Goal: Check status: Check status

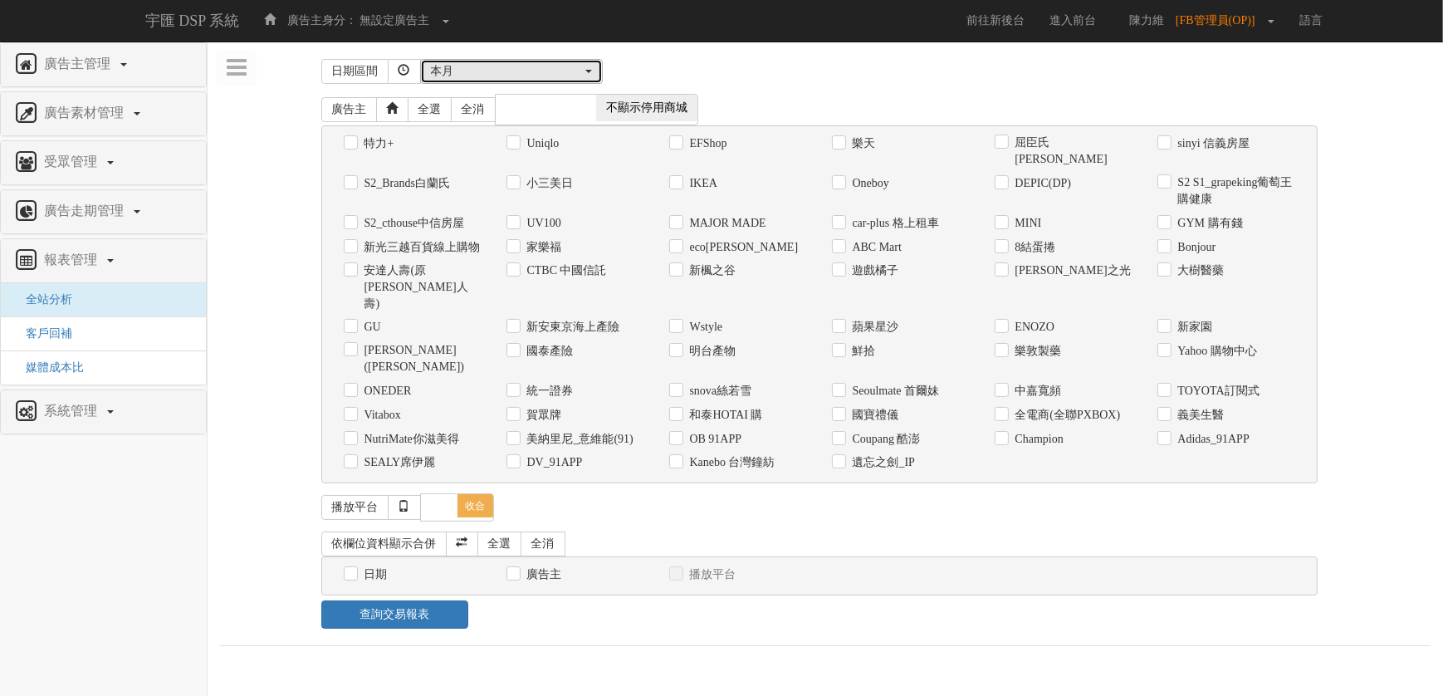
click at [486, 68] on div "本月" at bounding box center [506, 71] width 151 height 17
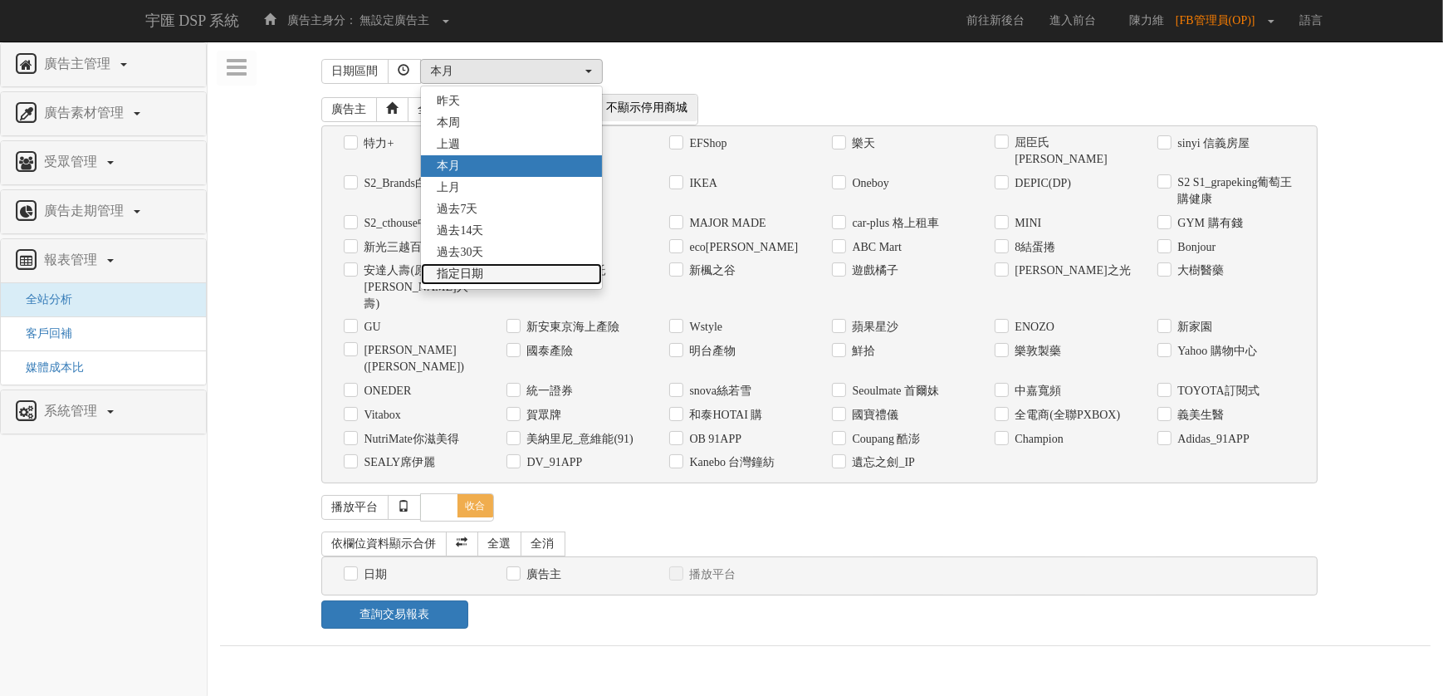
click at [480, 272] on span "指定日期" at bounding box center [461, 274] width 47 height 17
select select "Custom"
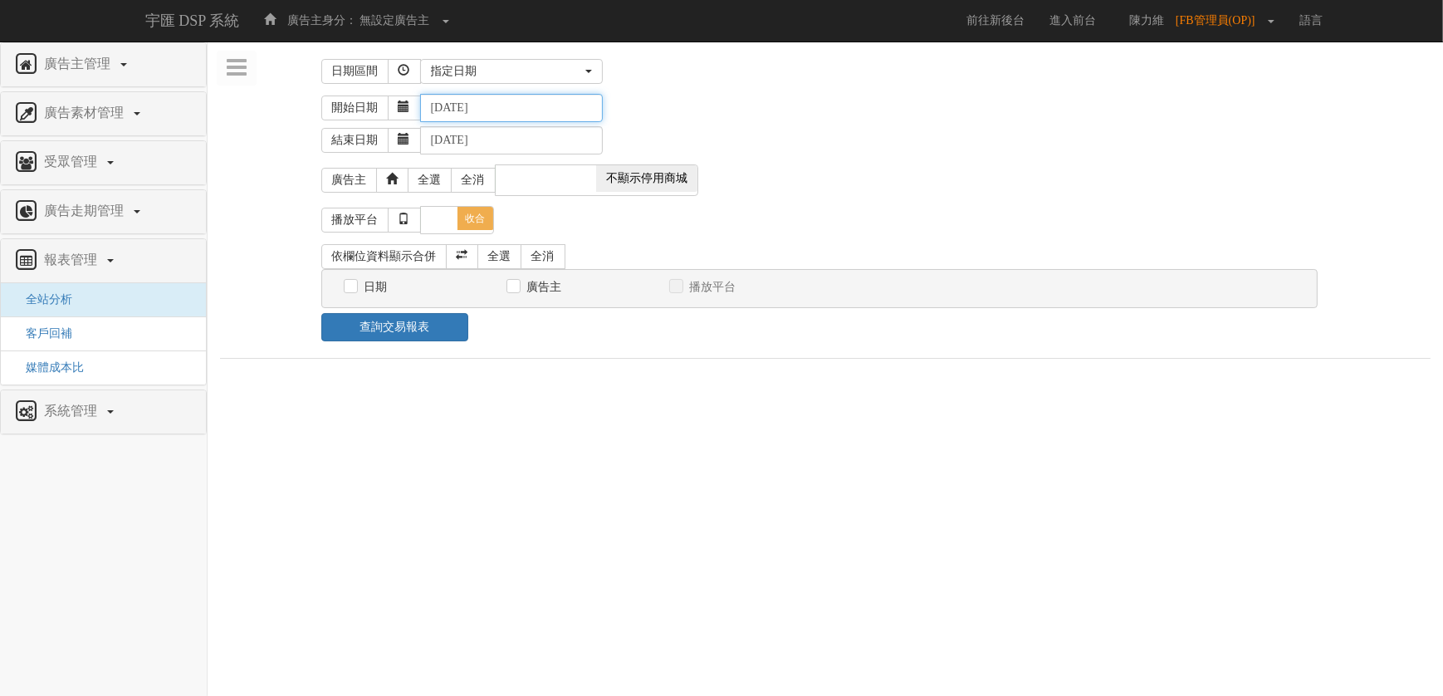
click at [503, 114] on input "[DATE]" at bounding box center [511, 108] width 183 height 28
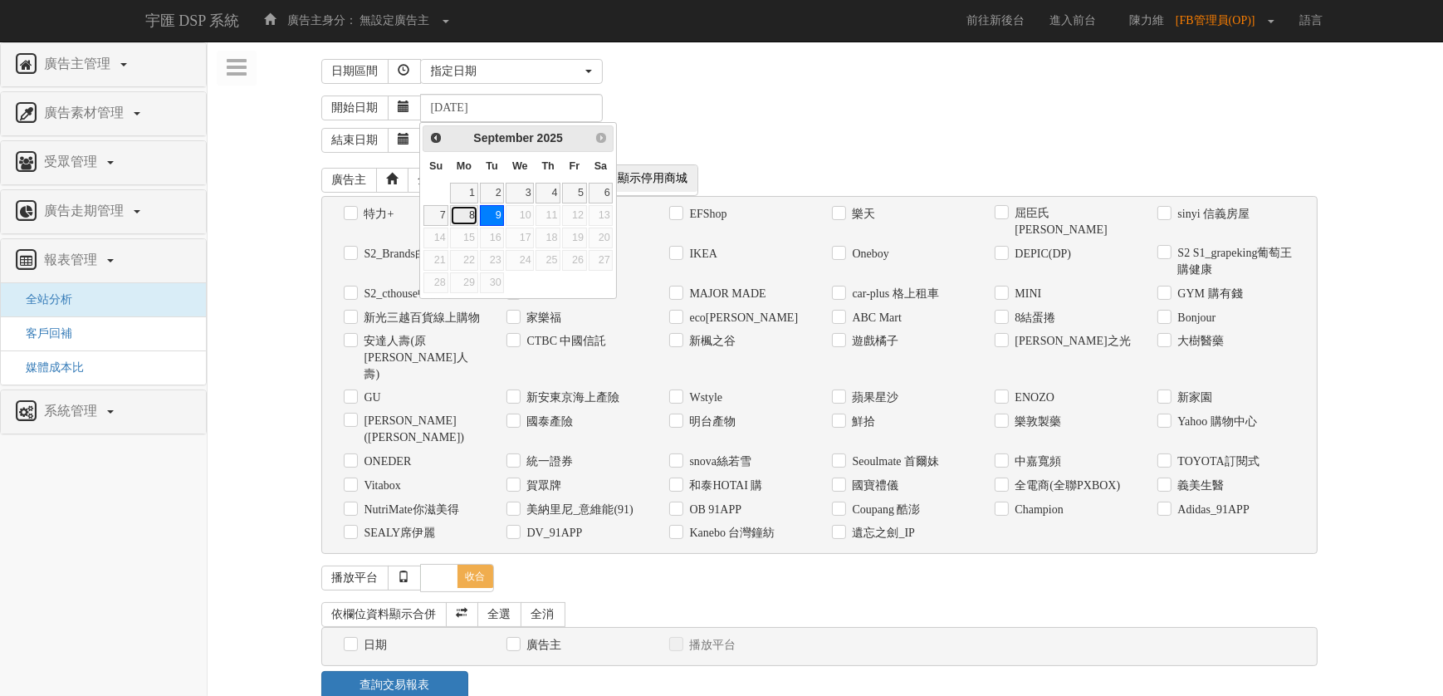
click at [462, 214] on link "8" at bounding box center [463, 215] width 27 height 21
type input "[DATE]"
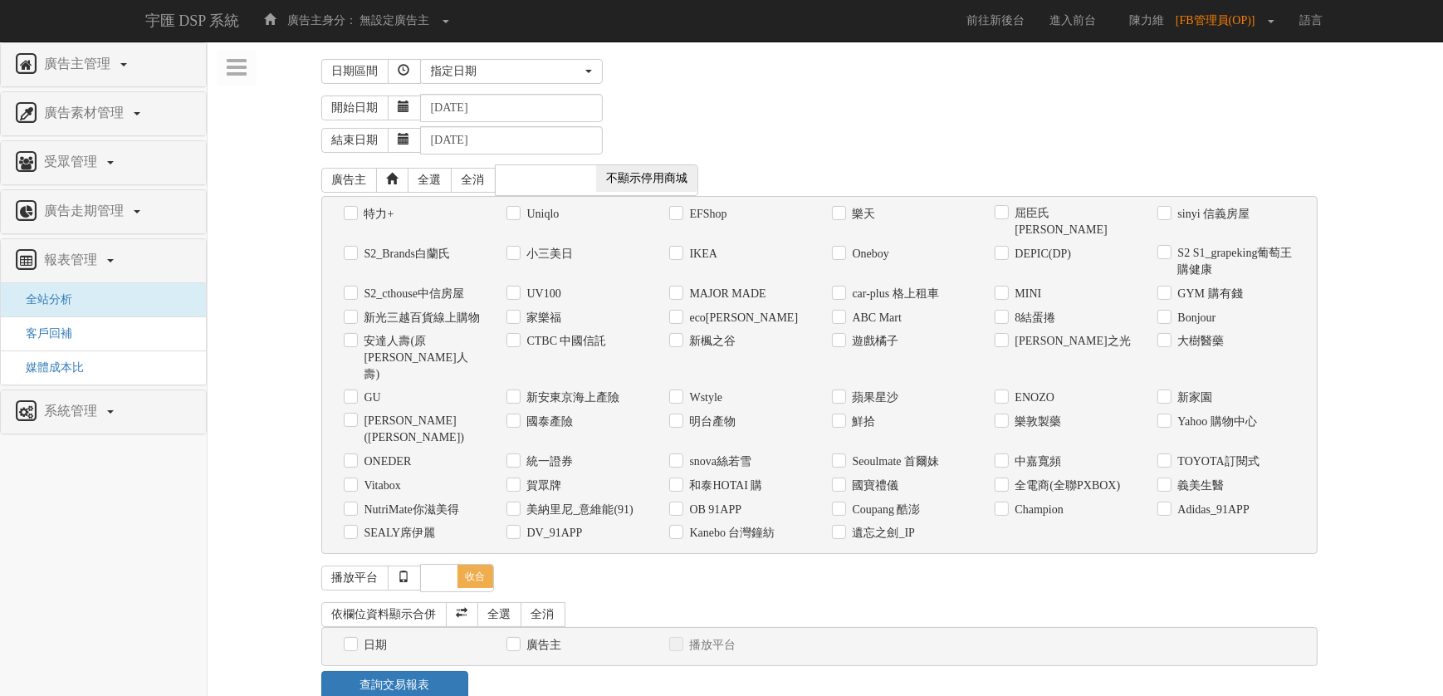
click at [717, 477] on label "和泰HOTAI 購" at bounding box center [724, 485] width 77 height 17
click at [680, 480] on input "和泰HOTAI 購" at bounding box center [674, 485] width 11 height 11
checkbox input "true"
click at [382, 637] on label "日期" at bounding box center [373, 645] width 27 height 17
click at [355, 639] on input "日期" at bounding box center [349, 644] width 11 height 11
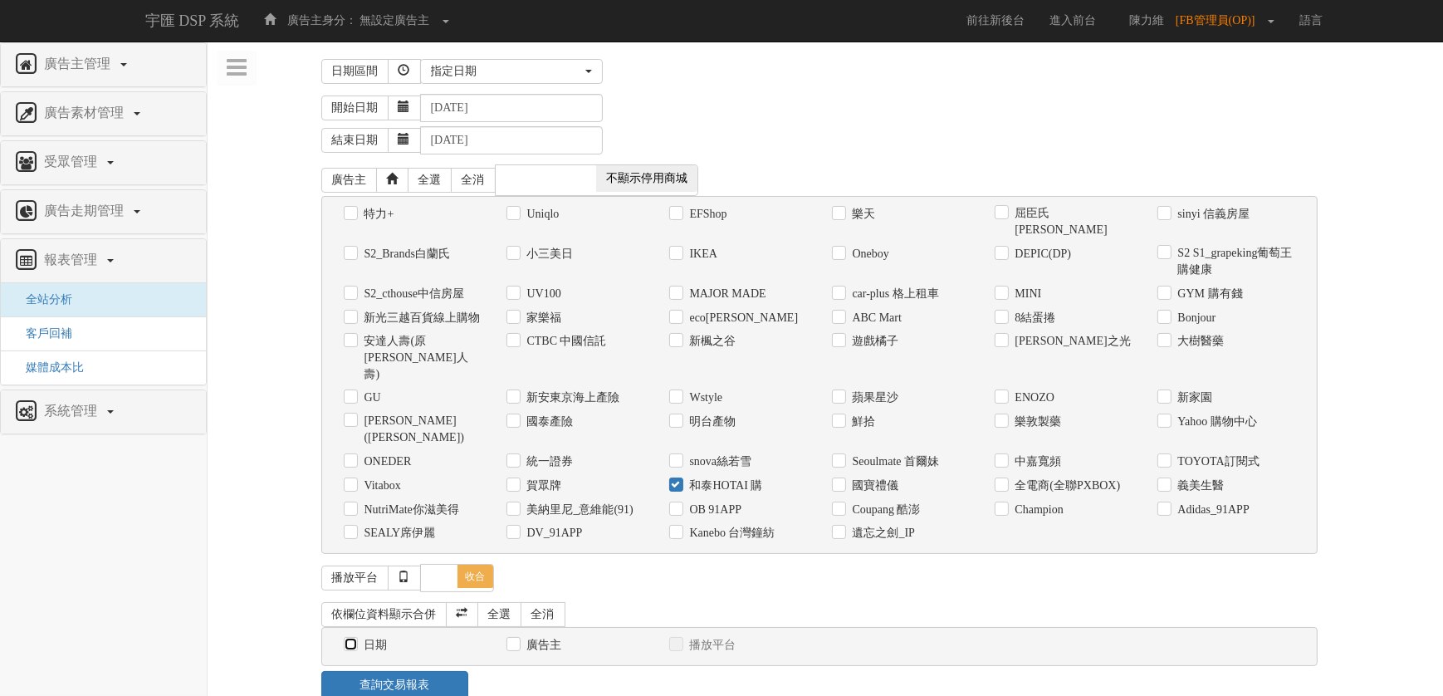
checkbox input "true"
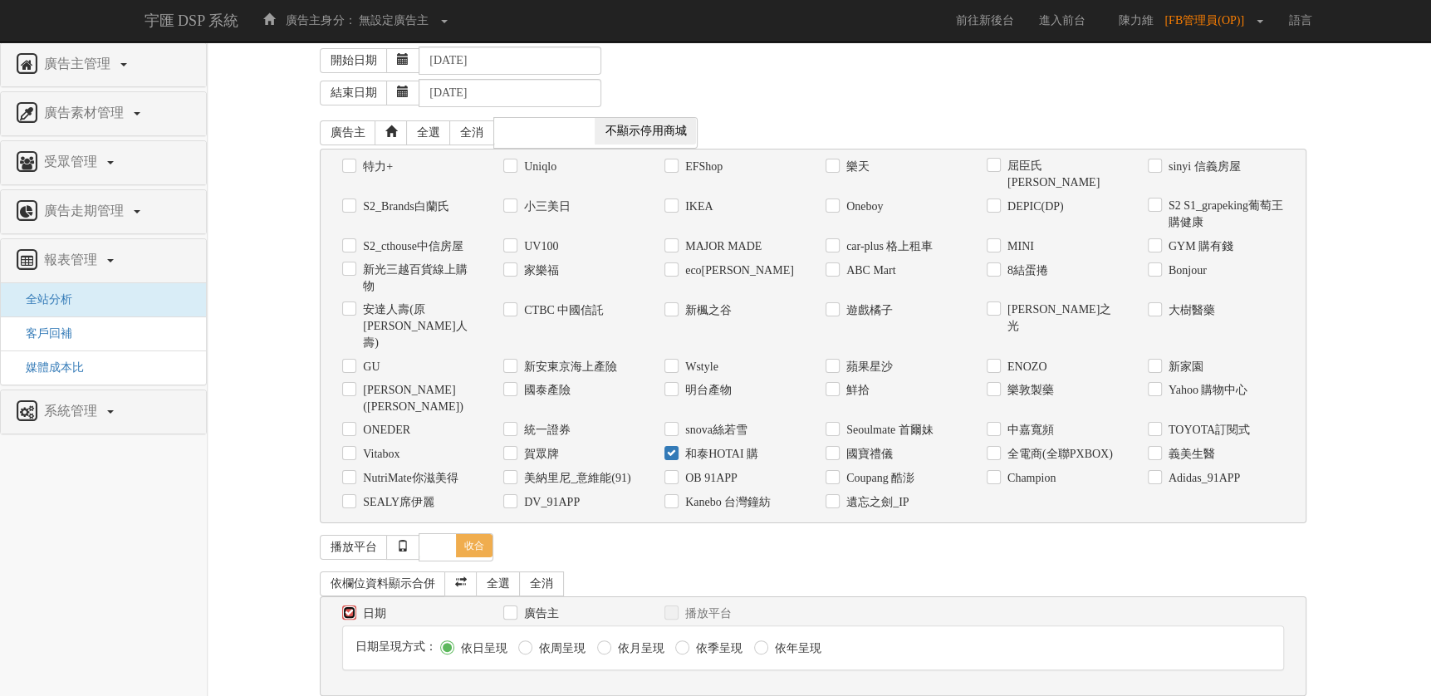
scroll to position [72, 0]
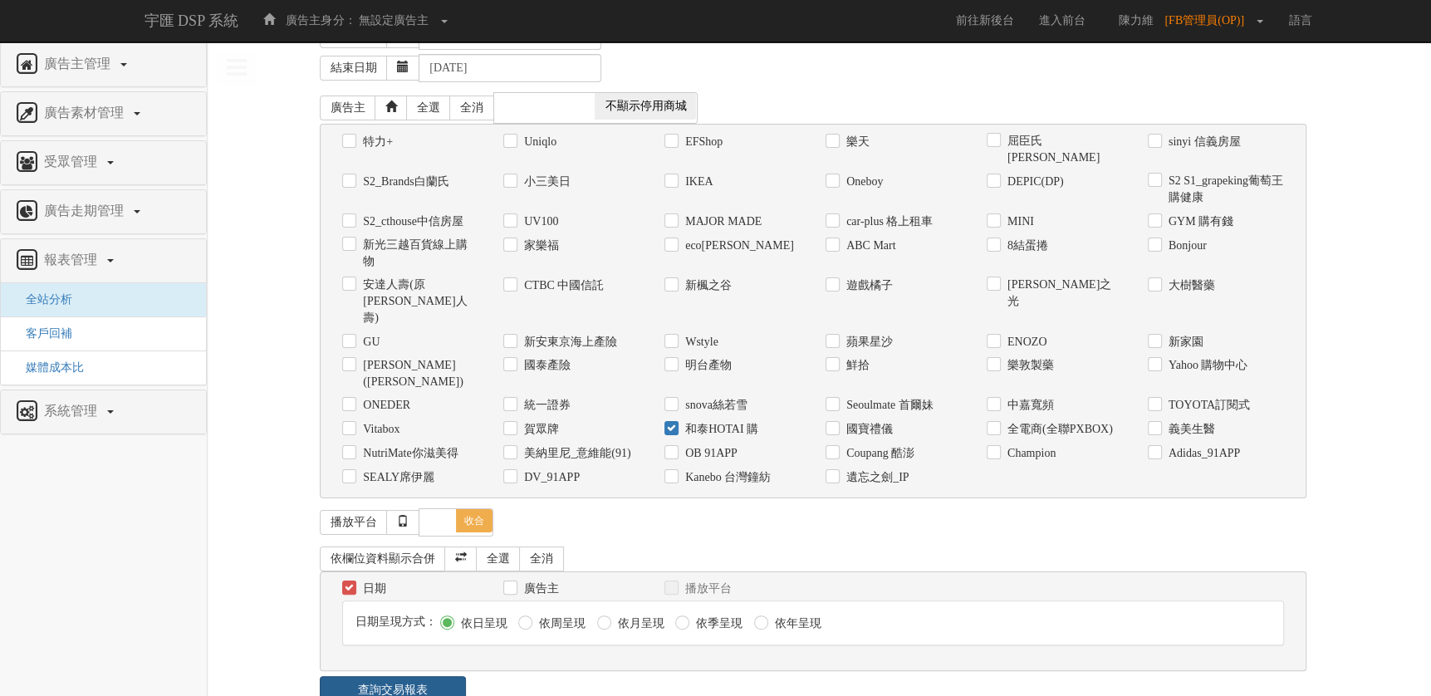
click at [437, 676] on link "查詢交易報表" at bounding box center [392, 690] width 145 height 28
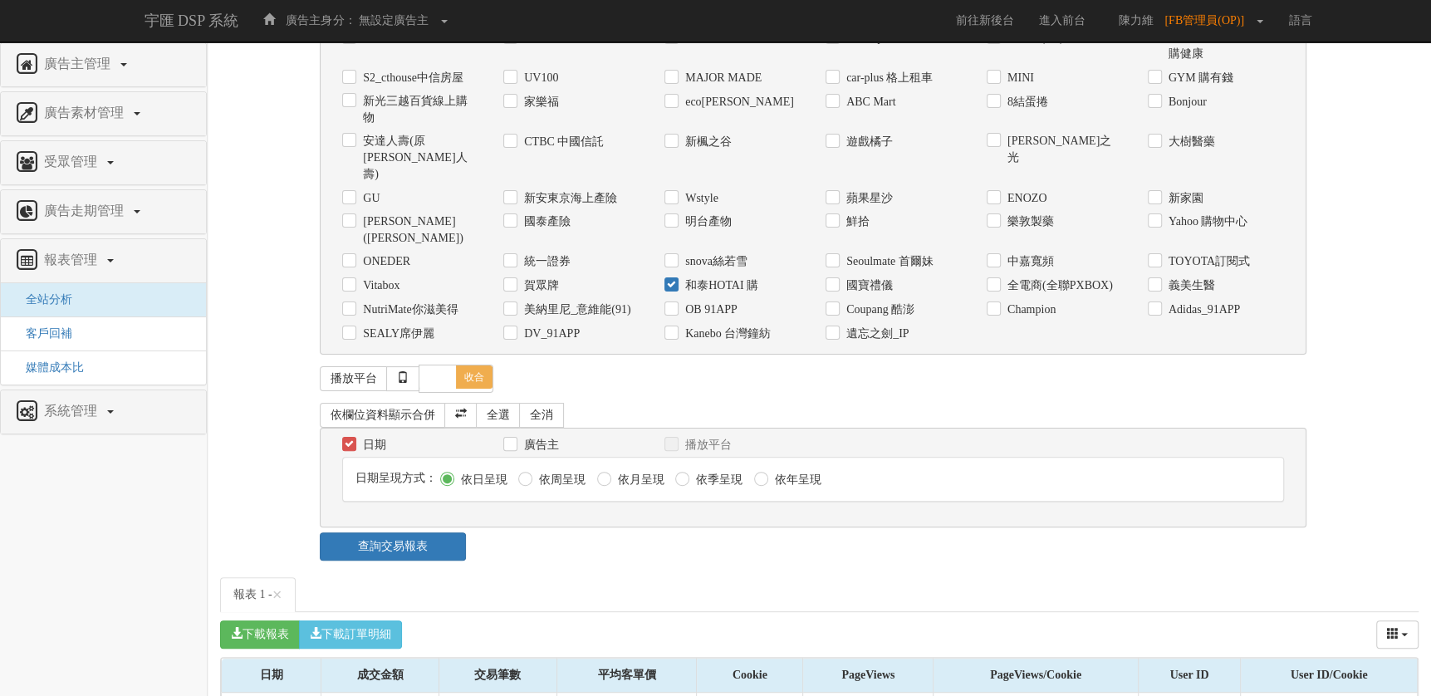
scroll to position [311, 0]
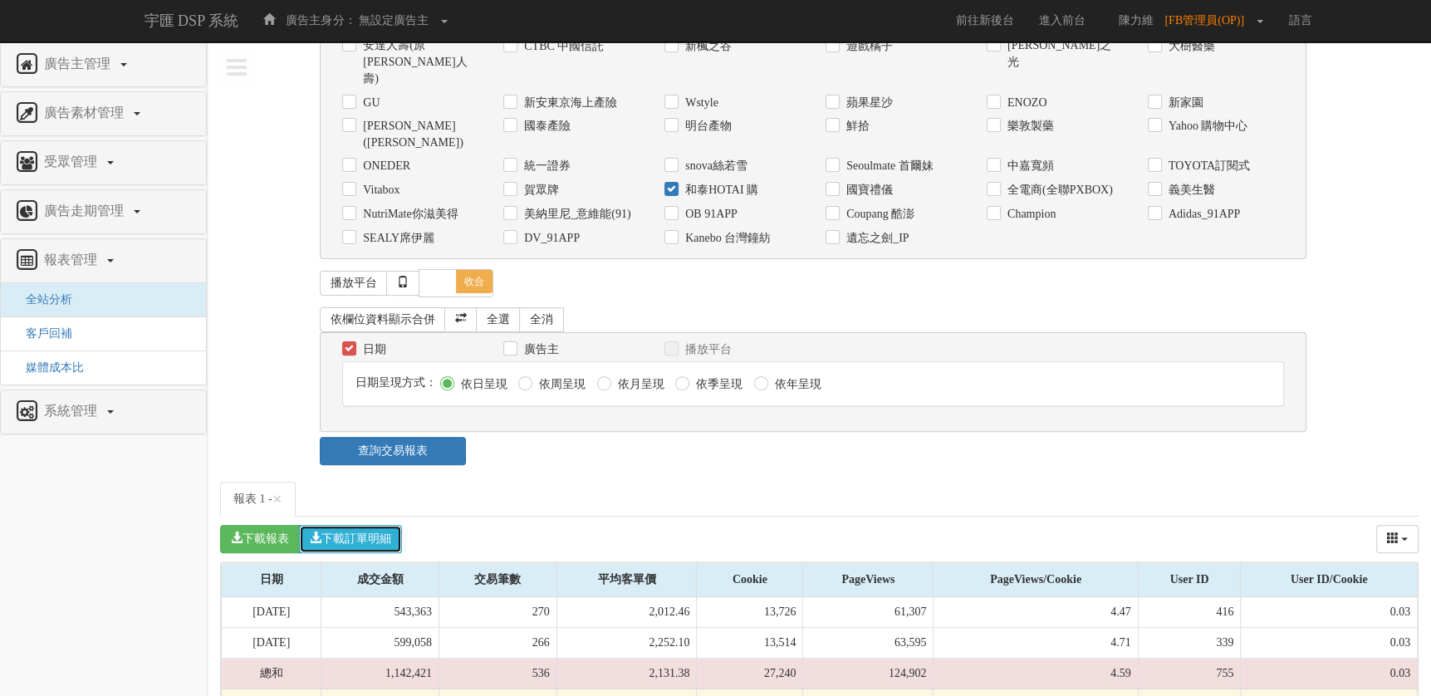
click at [361, 525] on button "下載訂單明細" at bounding box center [350, 539] width 103 height 28
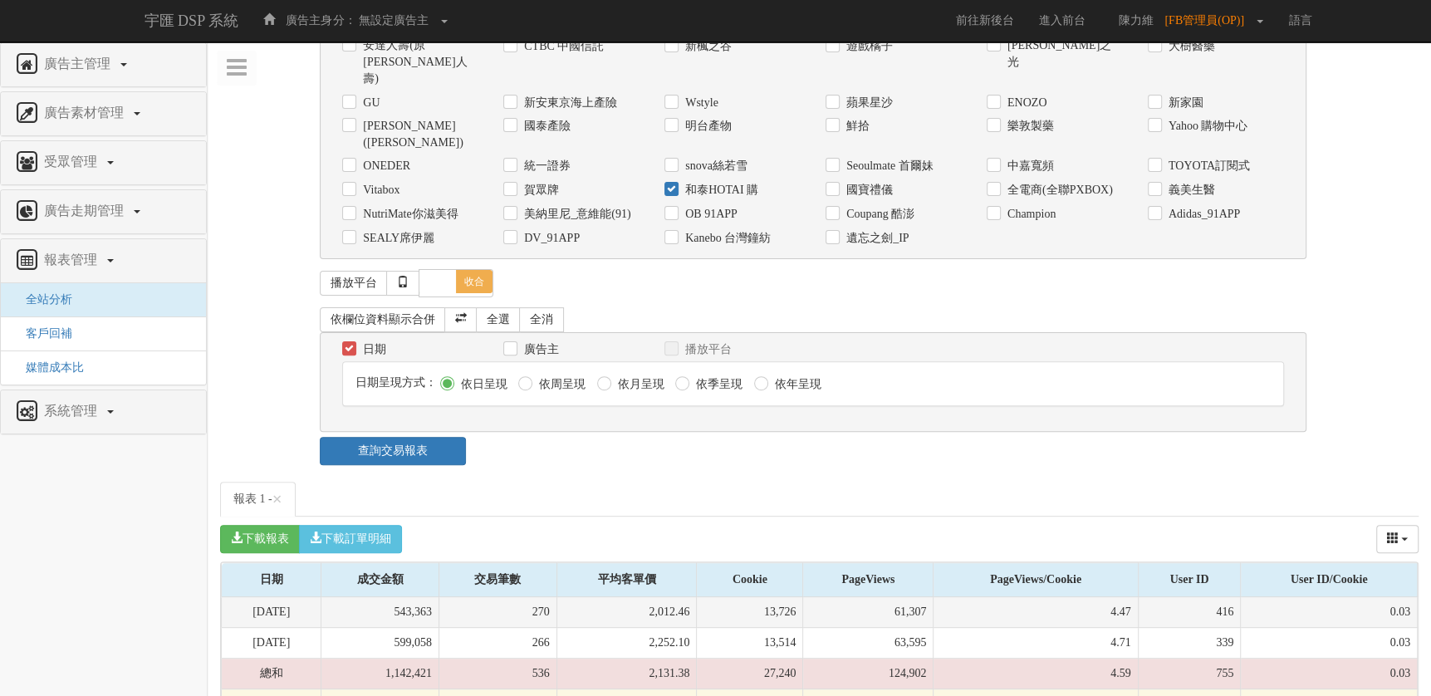
click at [546, 597] on td "270" at bounding box center [498, 612] width 118 height 31
drag, startPoint x: 408, startPoint y: 571, endPoint x: 579, endPoint y: 579, distance: 171.2
click at [579, 597] on tr "[DATE] 543,363 270 2,012.46 13,726 61,307 4.47 416 0.03" at bounding box center [820, 612] width 1196 height 31
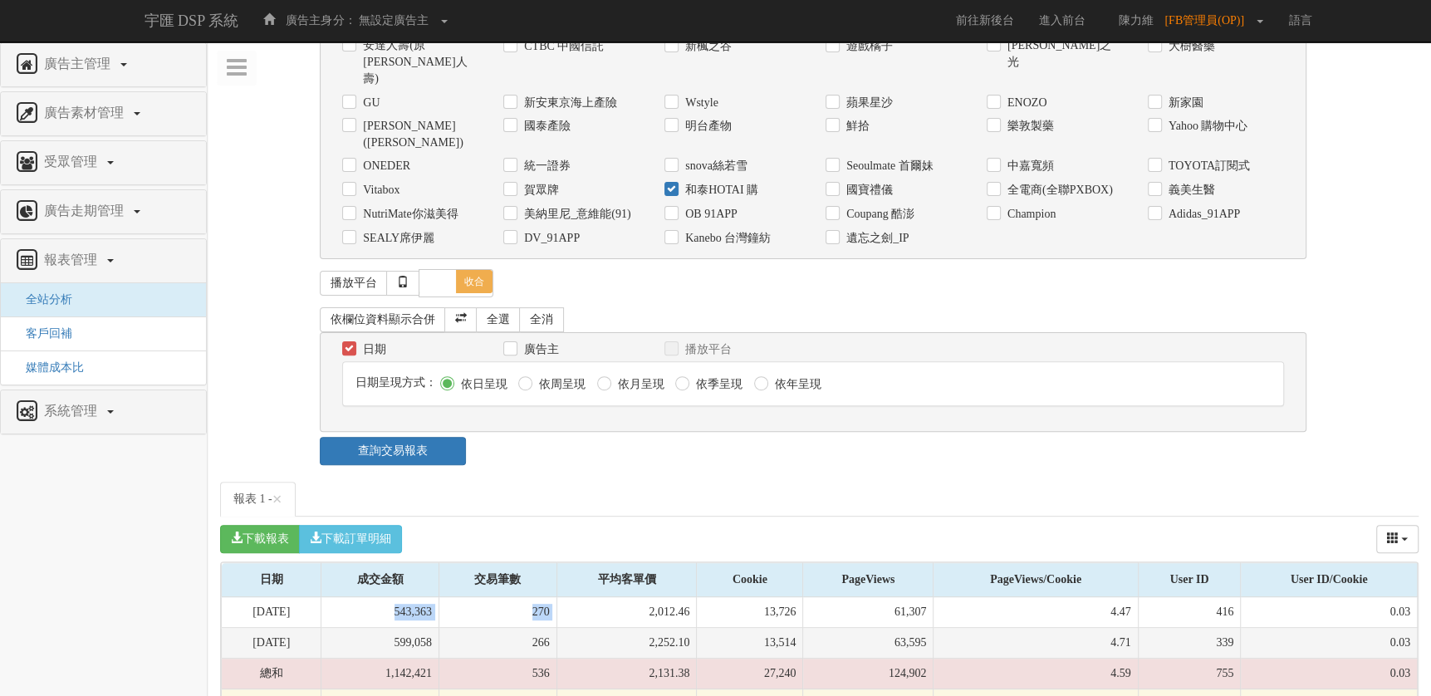
copy tr "543,363 270"
drag, startPoint x: 546, startPoint y: 599, endPoint x: 573, endPoint y: 600, distance: 27.5
click at [557, 628] on td "266" at bounding box center [498, 643] width 118 height 31
copy td "266"
drag, startPoint x: 420, startPoint y: 596, endPoint x: 471, endPoint y: 596, distance: 50.7
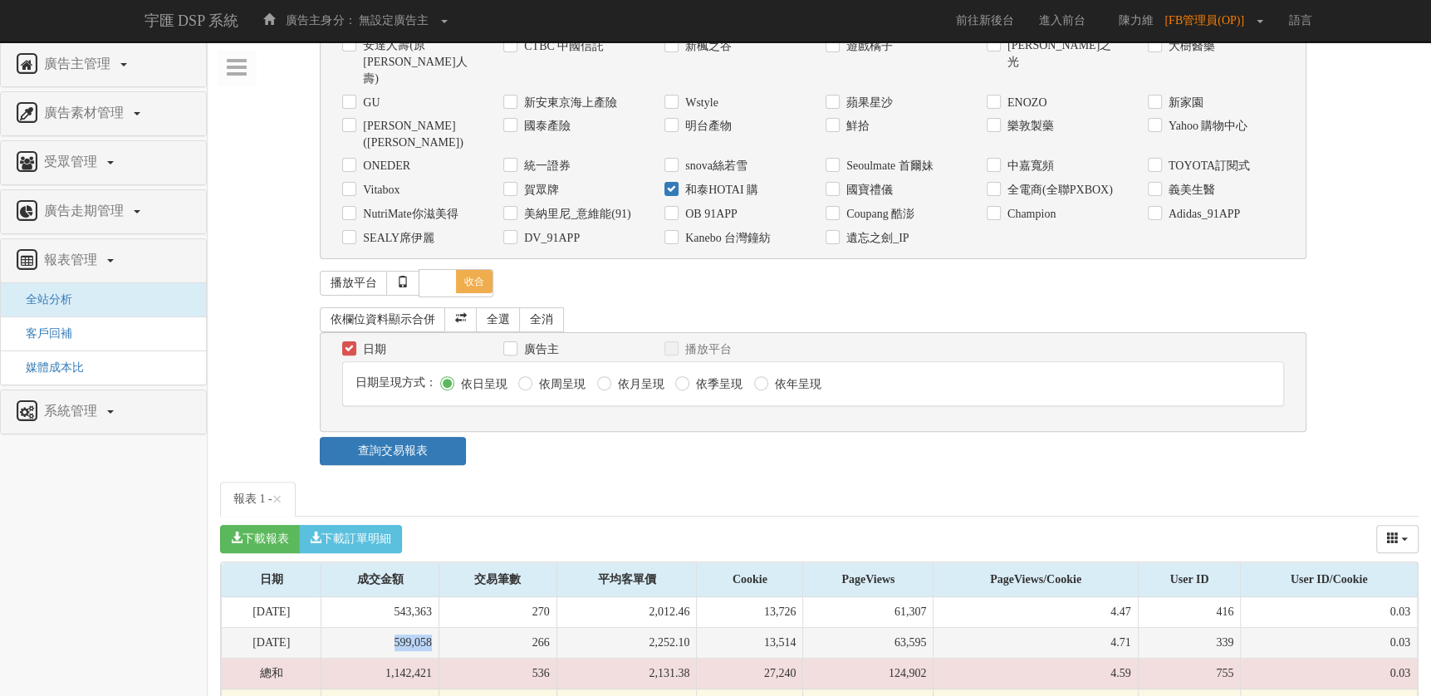
click at [439, 628] on td "599,058" at bounding box center [380, 643] width 118 height 31
copy td "599,058"
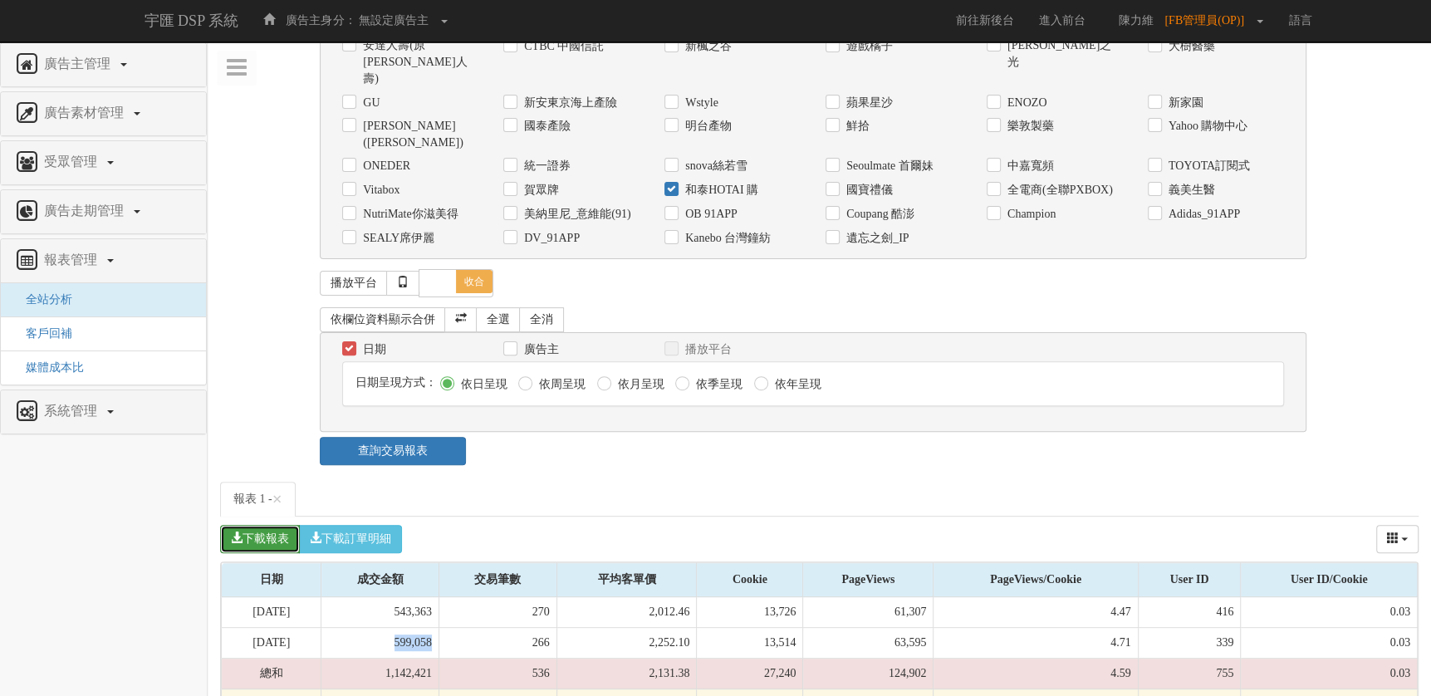
click at [279, 525] on button "下載報表" at bounding box center [260, 539] width 80 height 28
